Goal: Browse casually: Explore the website without a specific task or goal

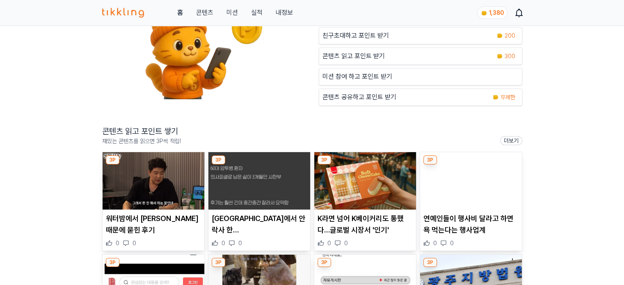
scroll to position [205, 0]
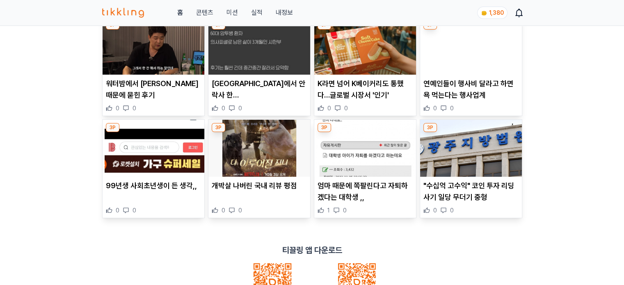
click at [154, 61] on img at bounding box center [154, 45] width 102 height 57
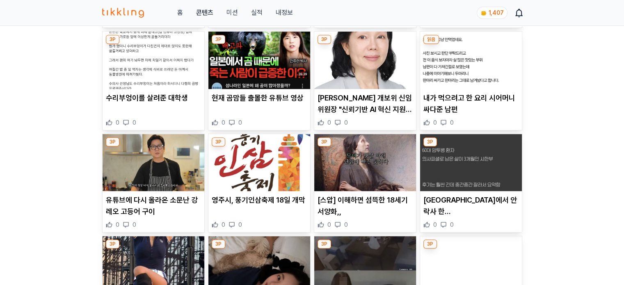
scroll to position [410, 0]
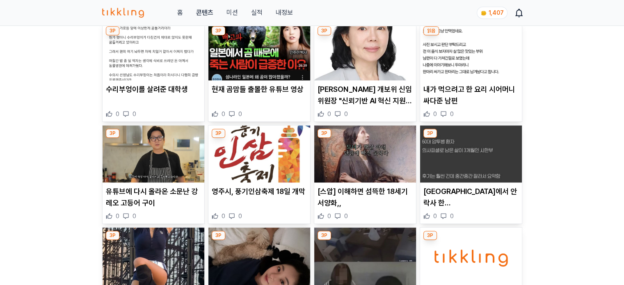
click at [166, 154] on img at bounding box center [154, 154] width 102 height 57
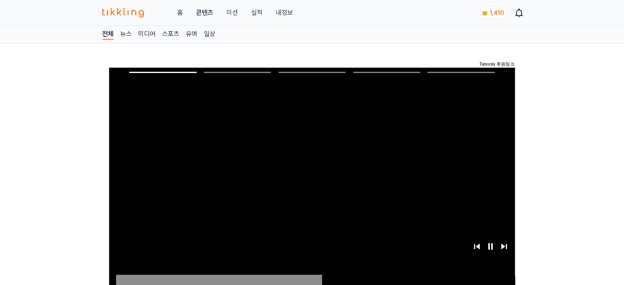
click at [230, 16] on button "미션" at bounding box center [231, 13] width 11 height 10
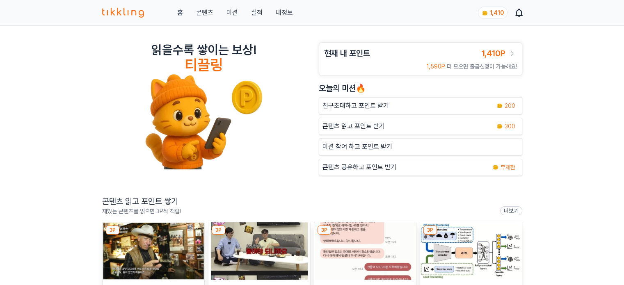
click at [140, 240] on img at bounding box center [154, 250] width 102 height 57
